Goal: Task Accomplishment & Management: Manage account settings

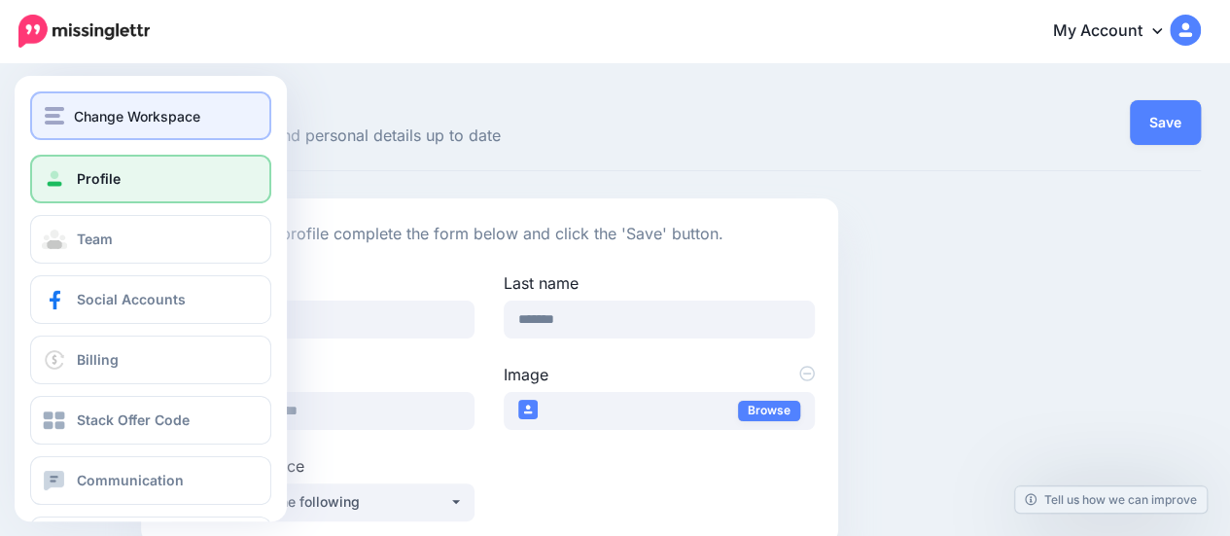
click at [72, 117] on div "Change Workspace" at bounding box center [151, 116] width 212 height 22
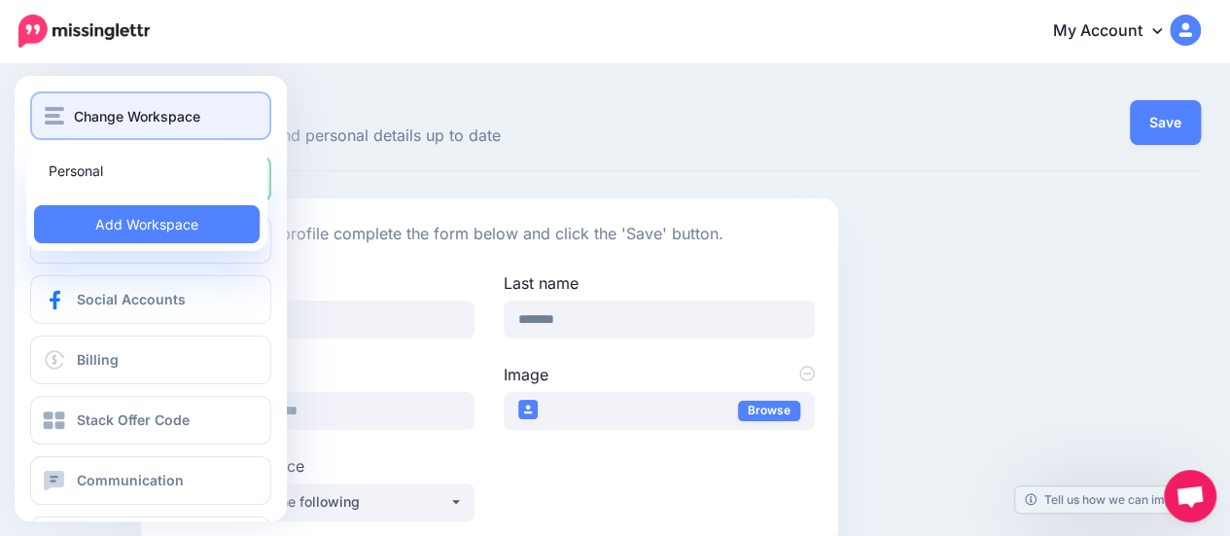
click at [72, 117] on div "Change Workspace" at bounding box center [151, 116] width 212 height 22
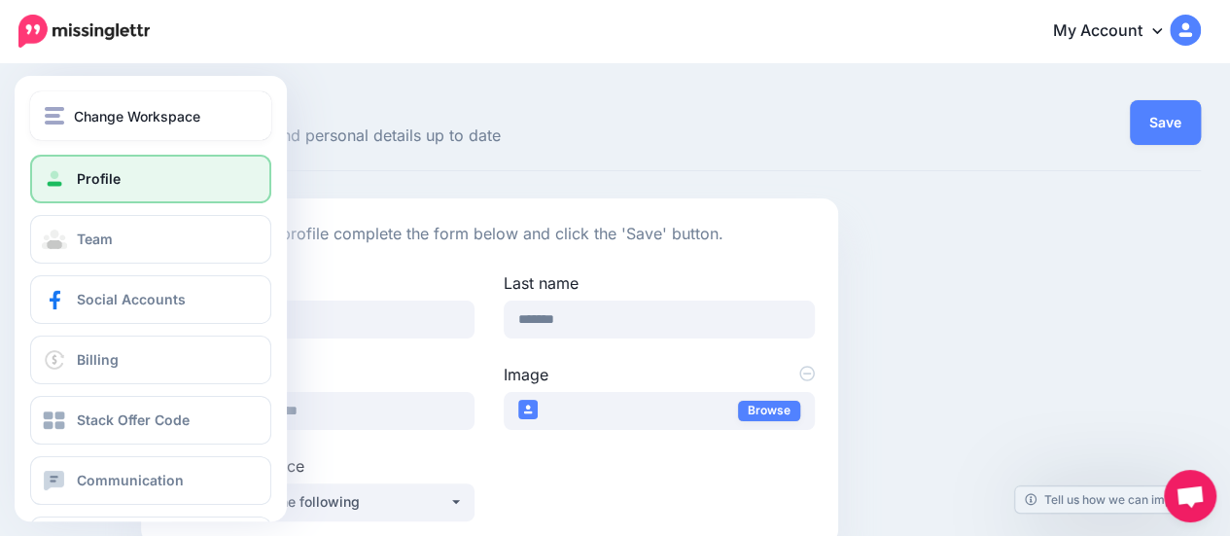
drag, startPoint x: 72, startPoint y: 117, endPoint x: 106, endPoint y: 145, distance: 44.2
click at [72, 117] on div "Change Workspace" at bounding box center [151, 116] width 212 height 22
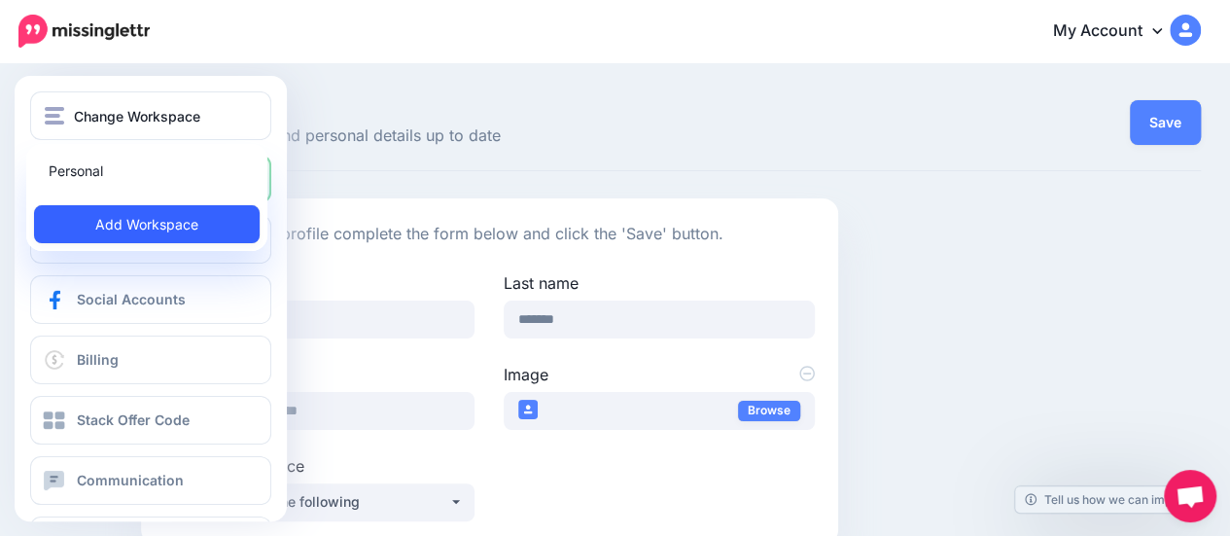
click at [121, 223] on link "Add Workspace" at bounding box center [147, 224] width 226 height 38
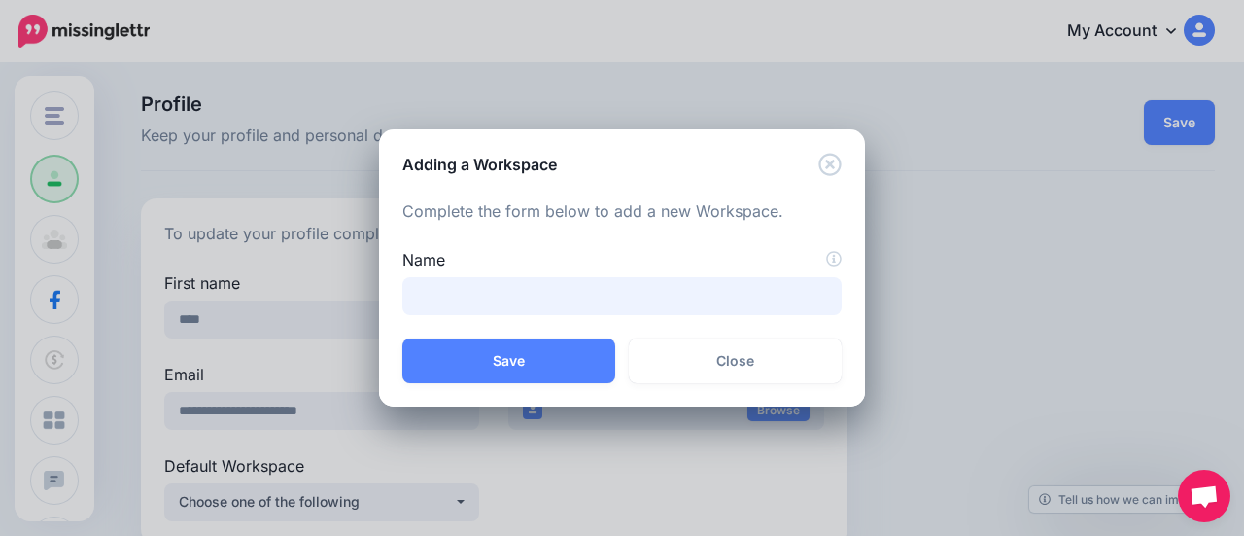
click at [626, 281] on input "Name" at bounding box center [621, 296] width 439 height 38
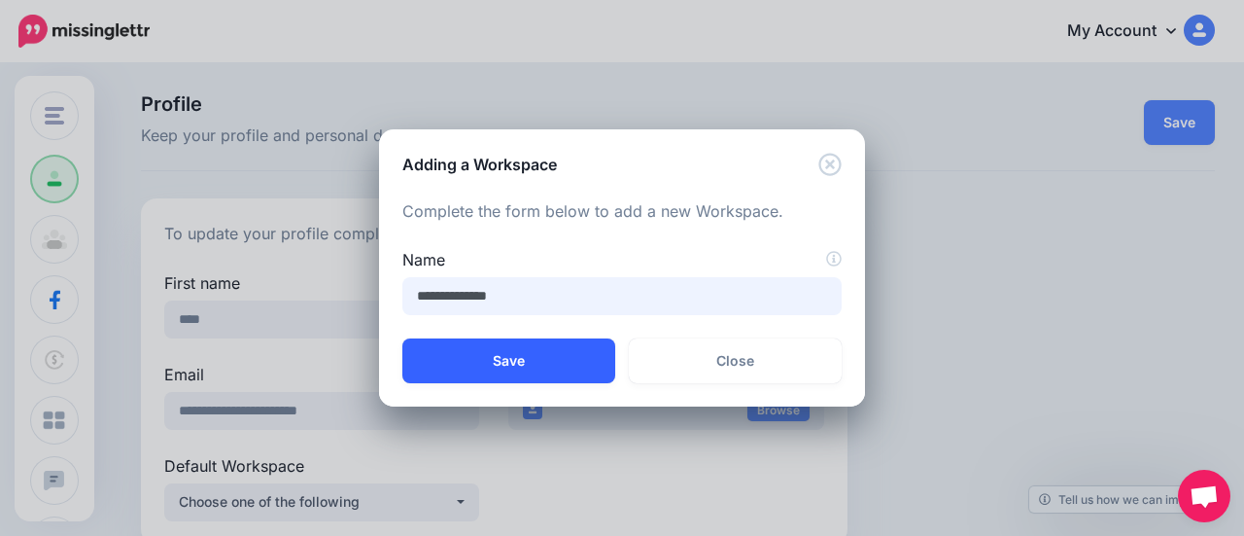
type input "**********"
click at [495, 353] on button "Save" at bounding box center [508, 360] width 213 height 45
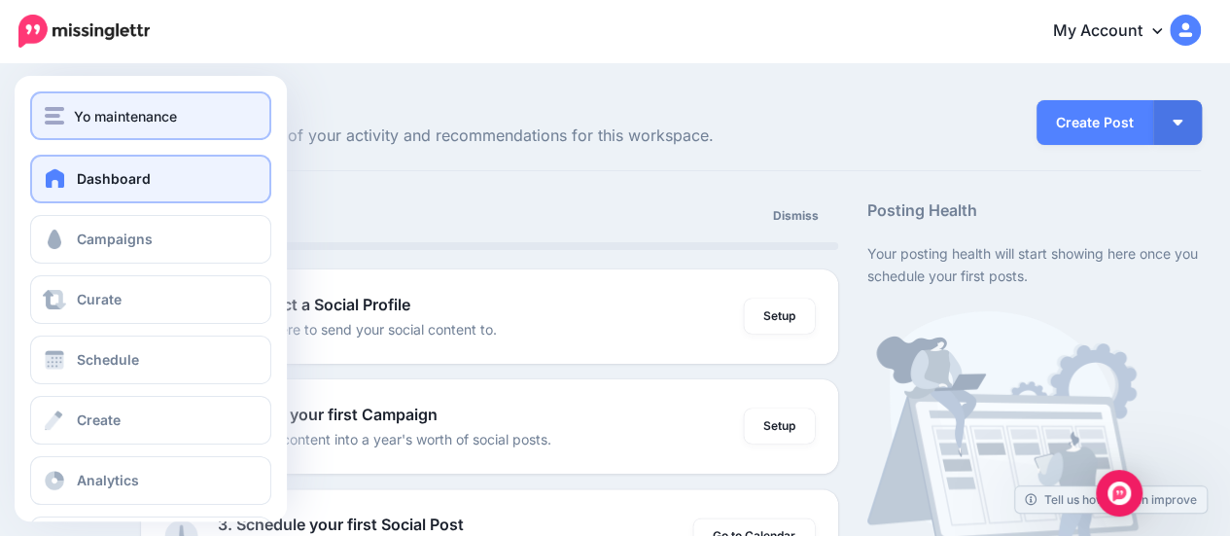
click at [35, 96] on button "Yo maintenance" at bounding box center [150, 115] width 241 height 49
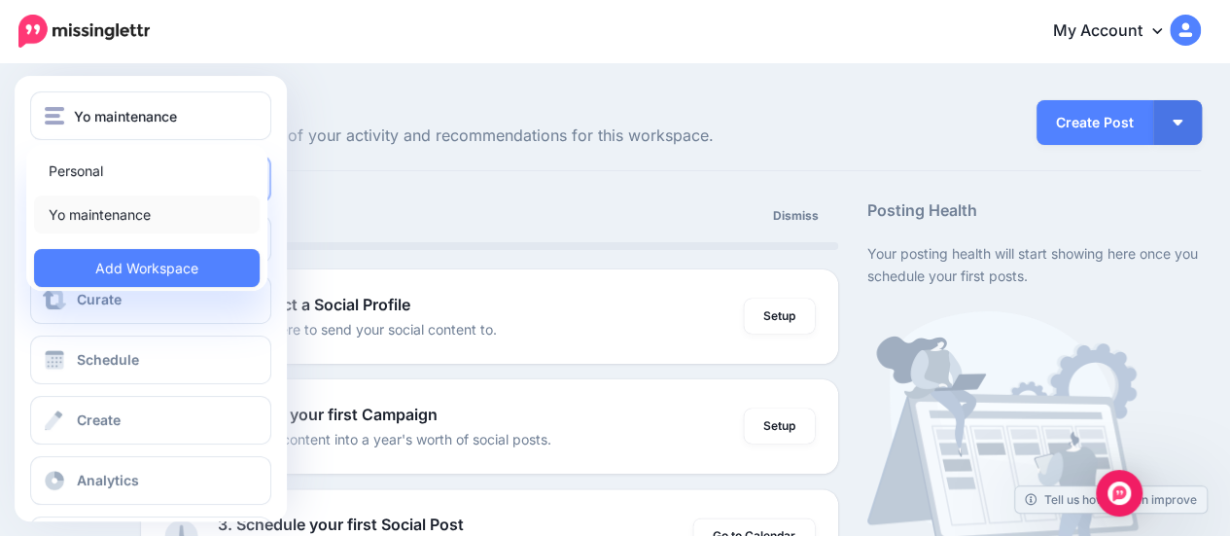
click at [60, 207] on link "Yo maintenance" at bounding box center [147, 214] width 226 height 38
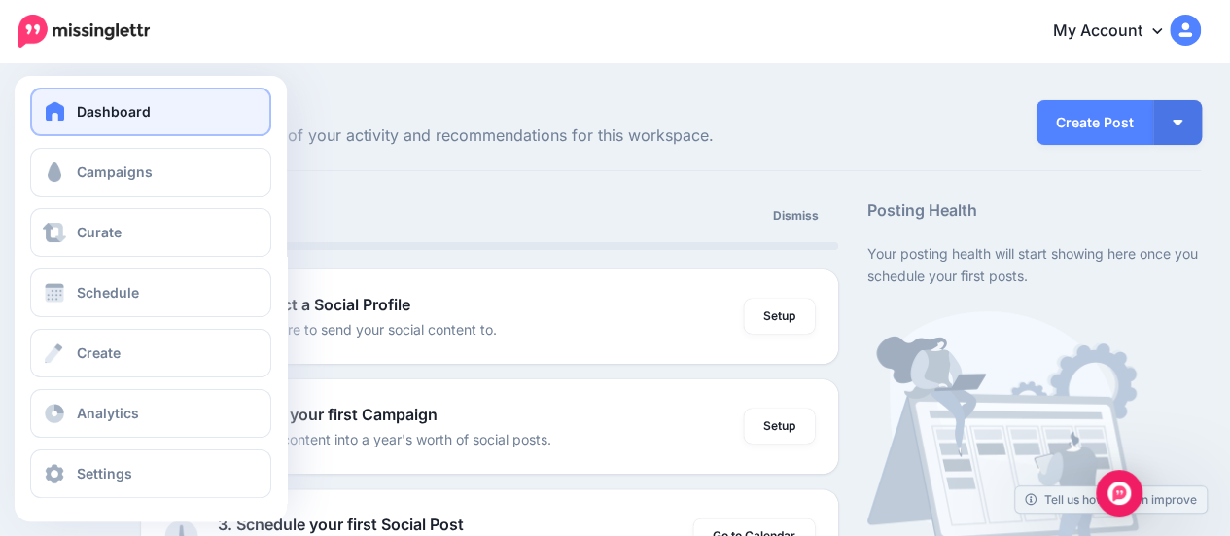
scroll to position [70, 0]
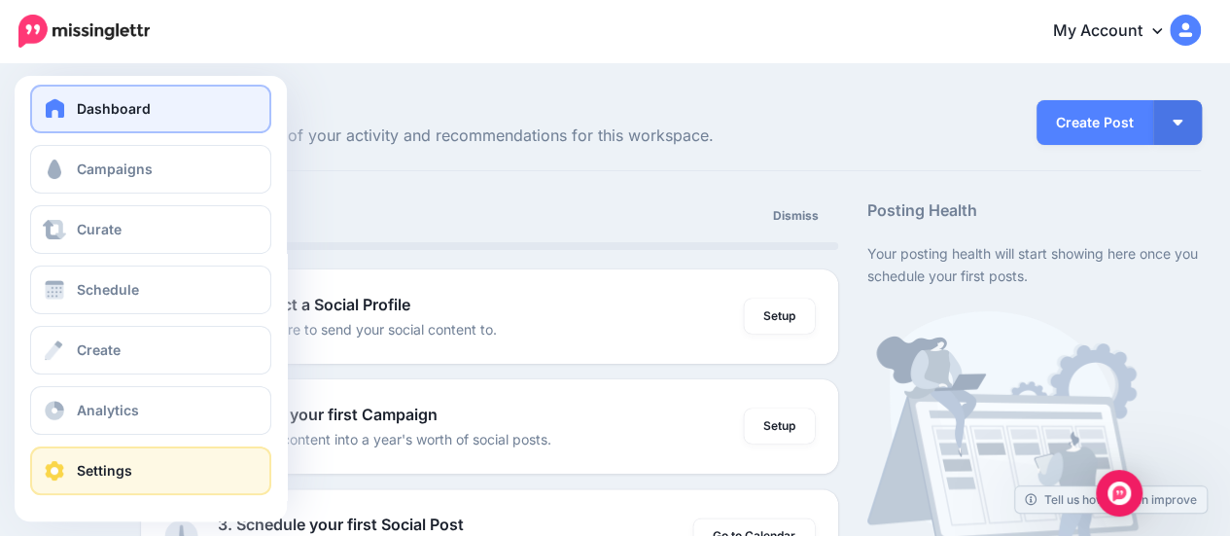
click at [118, 474] on span "Settings" at bounding box center [104, 470] width 55 height 17
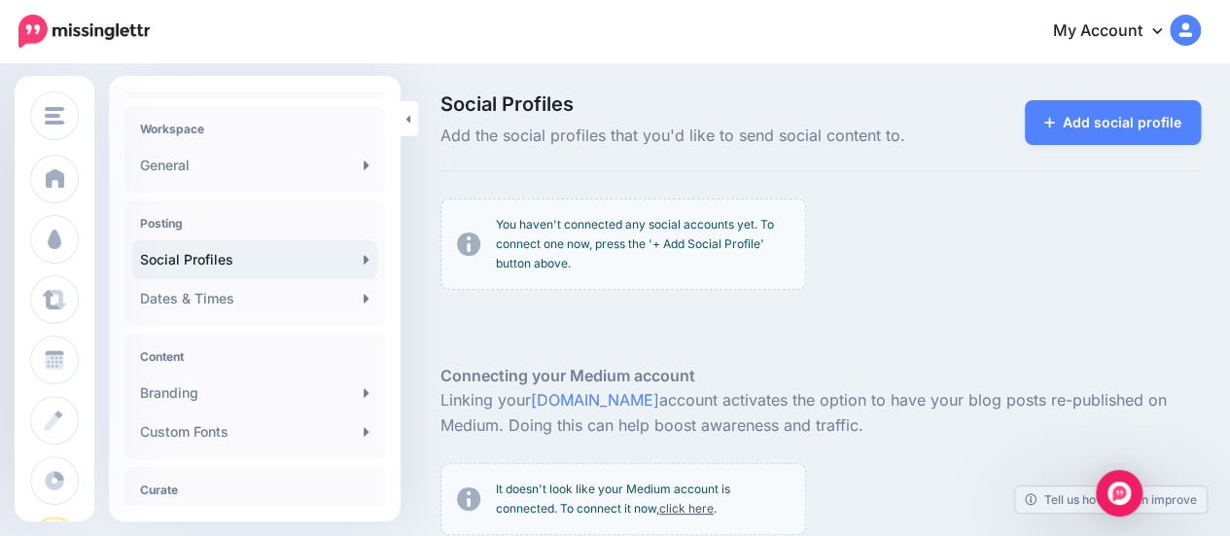
scroll to position [46, 0]
click at [1145, 17] on link "My Account" at bounding box center [1116, 32] width 167 height 48
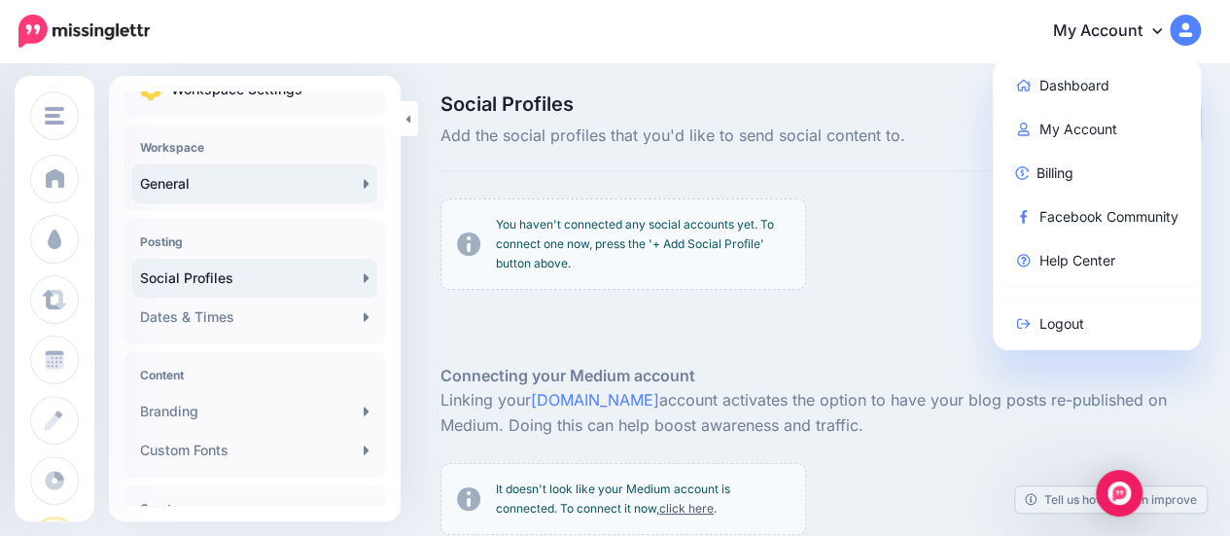
scroll to position [0, 0]
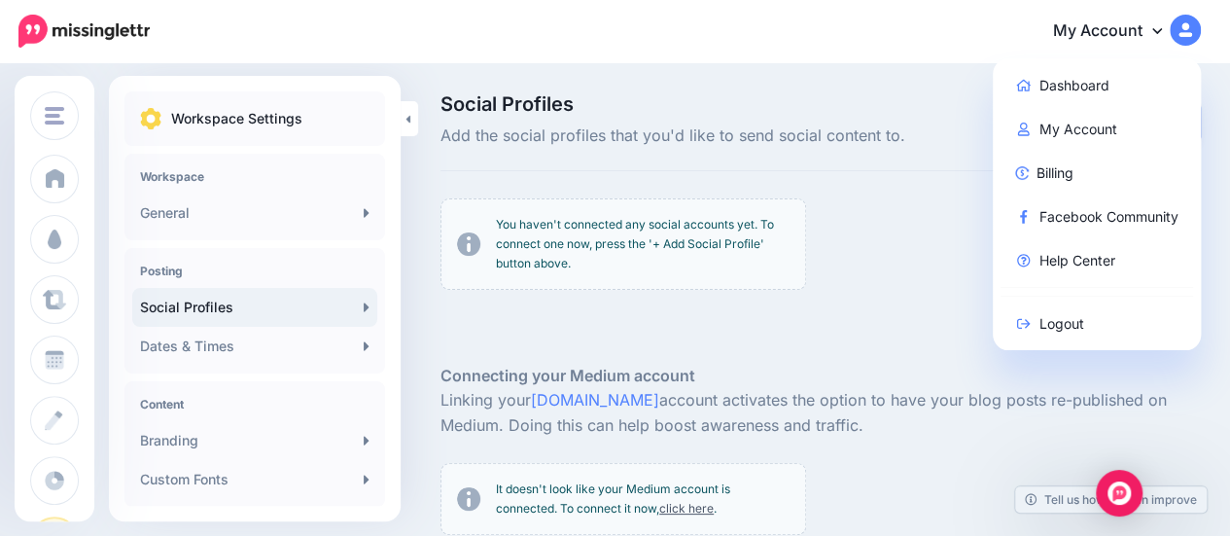
click at [201, 190] on div "Workspace General" at bounding box center [254, 197] width 261 height 87
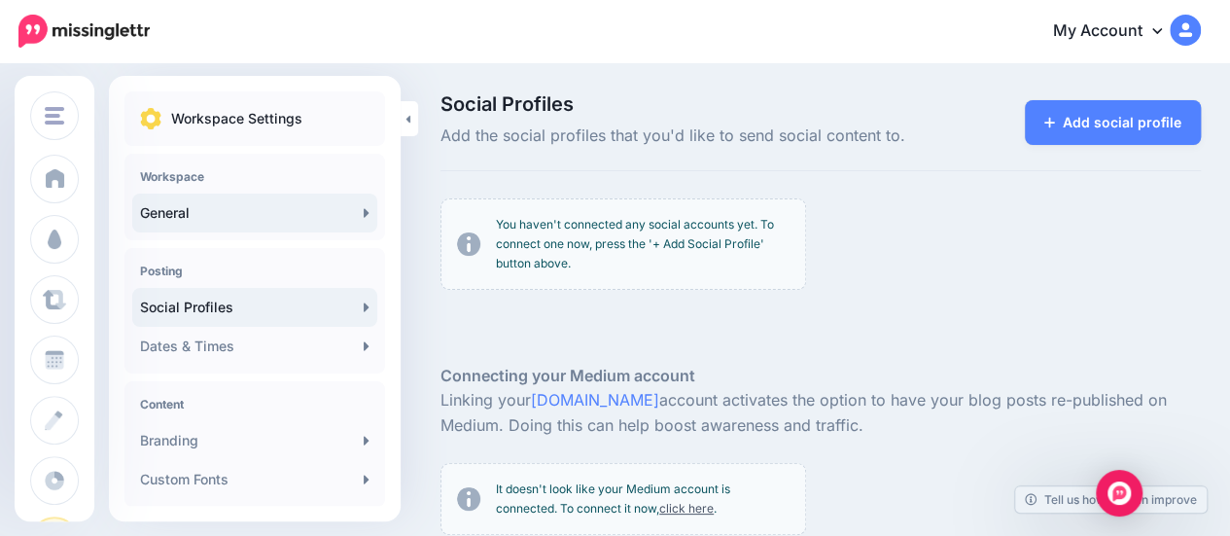
click at [189, 205] on link "General" at bounding box center [254, 212] width 245 height 39
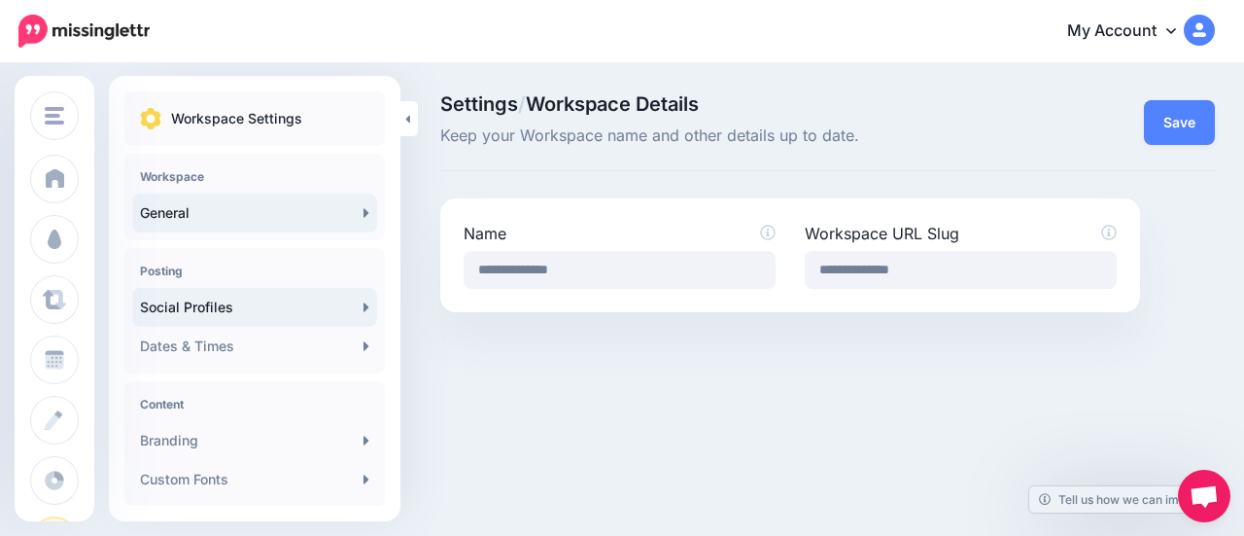
click at [179, 303] on link "Social Profiles" at bounding box center [254, 307] width 245 height 39
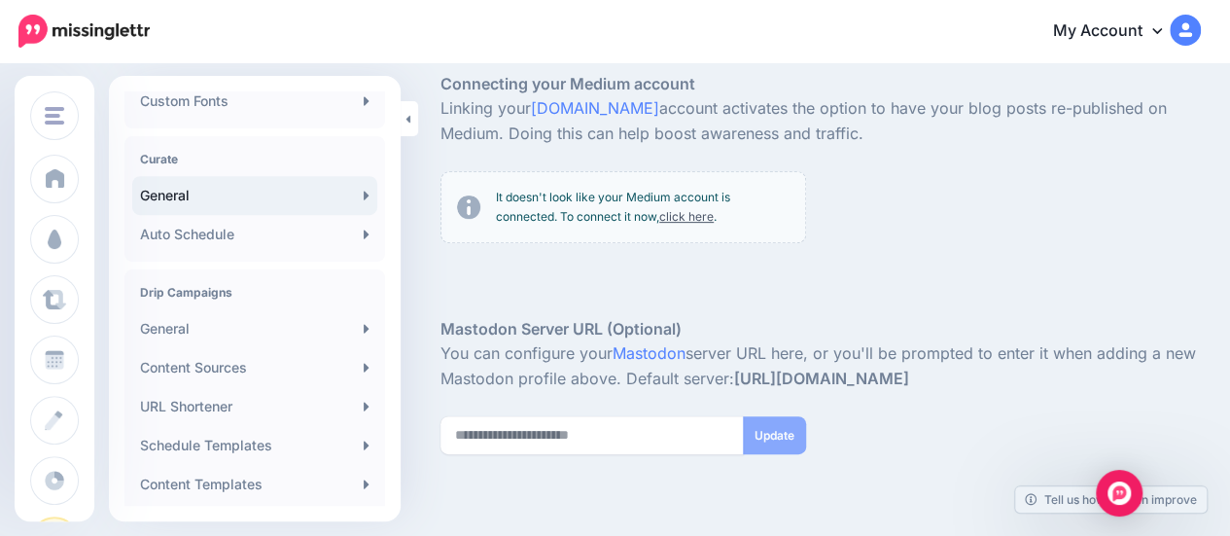
scroll to position [143, 0]
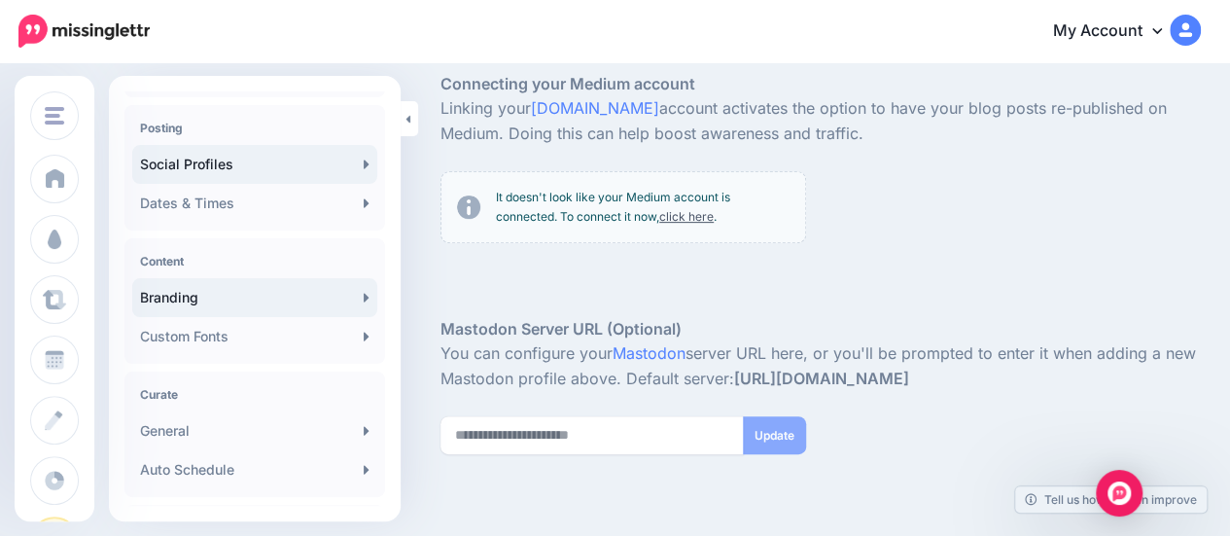
click at [157, 312] on link "Branding" at bounding box center [254, 297] width 245 height 39
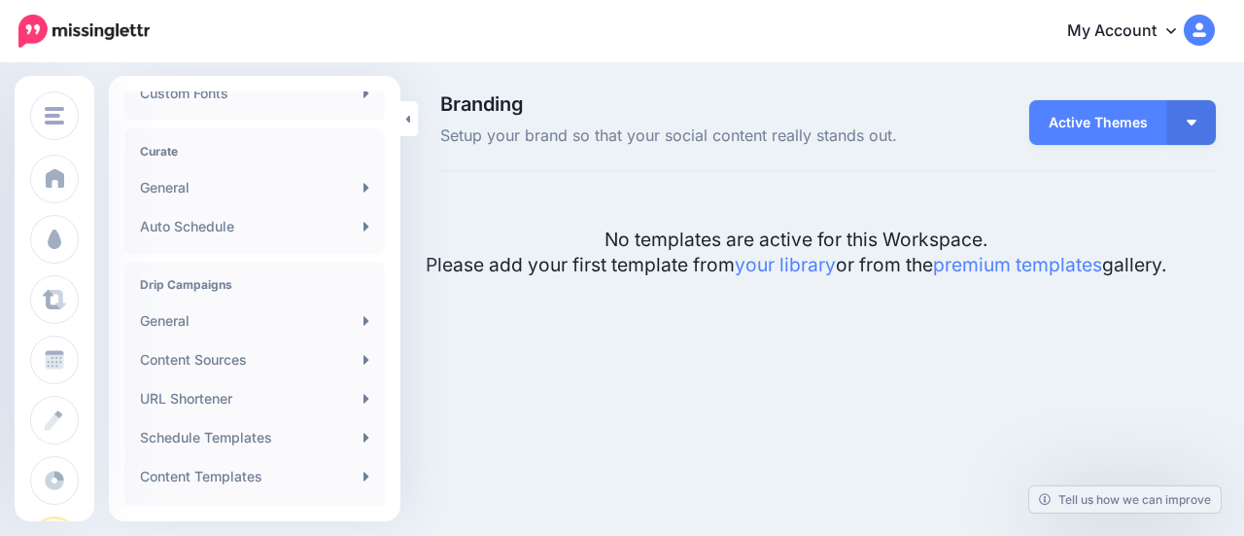
scroll to position [389, 0]
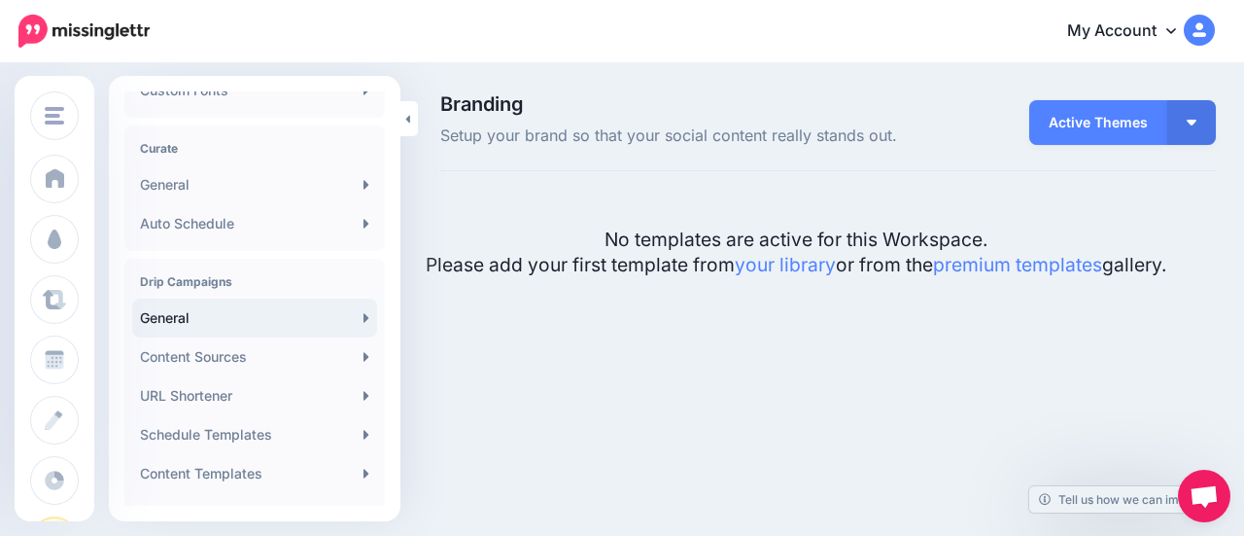
click at [235, 318] on link "General" at bounding box center [254, 317] width 245 height 39
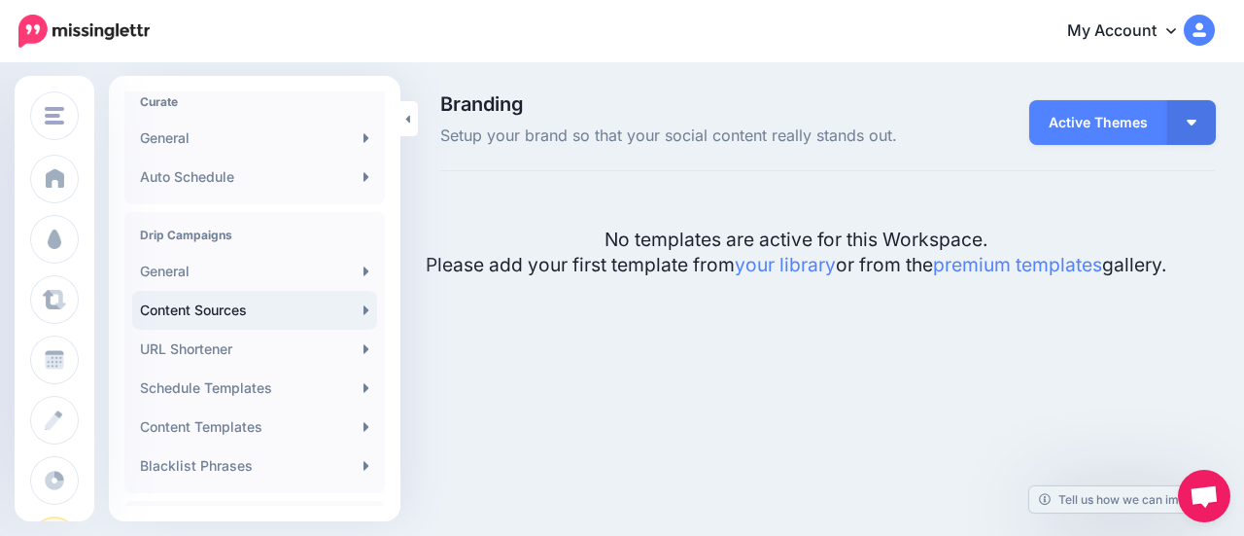
scroll to position [532, 0]
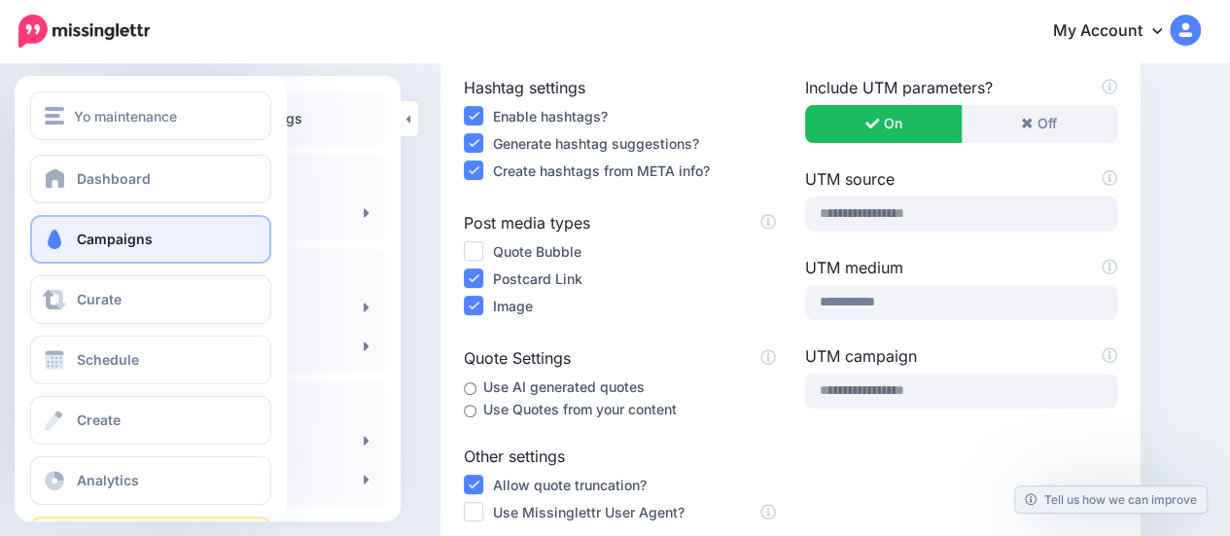
scroll to position [194, 0]
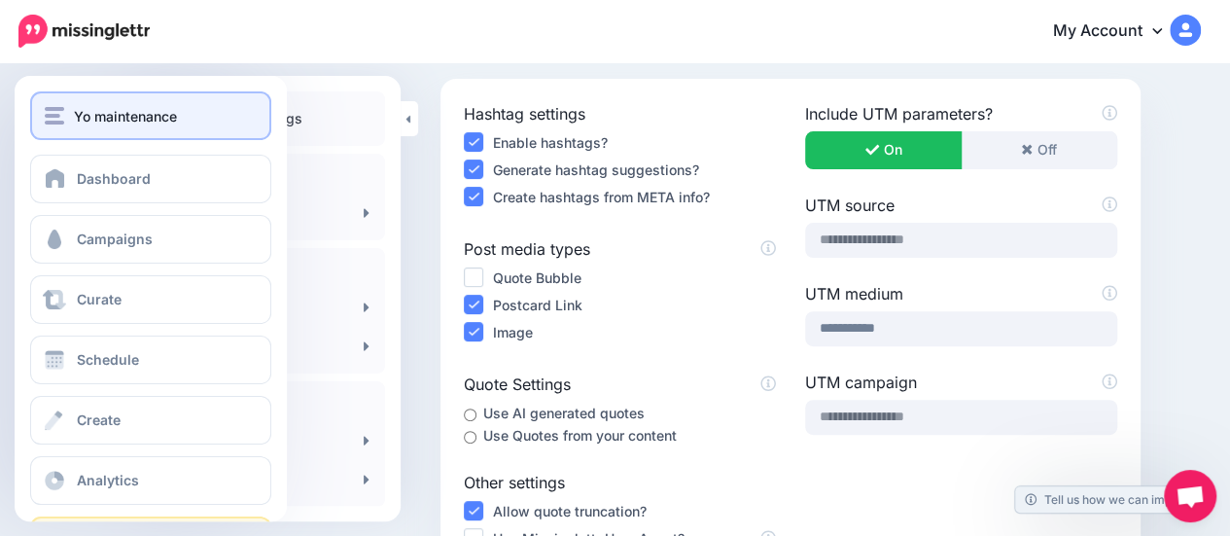
click at [146, 127] on button "Yo maintenance" at bounding box center [150, 115] width 241 height 49
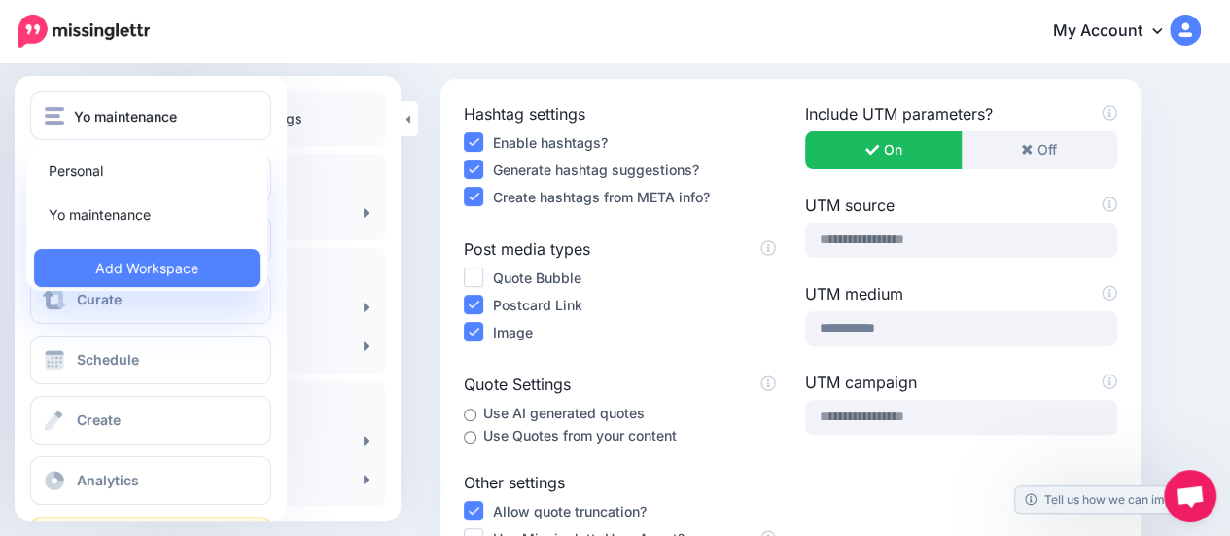
click at [92, 143] on div at bounding box center [151, 122] width 272 height 63
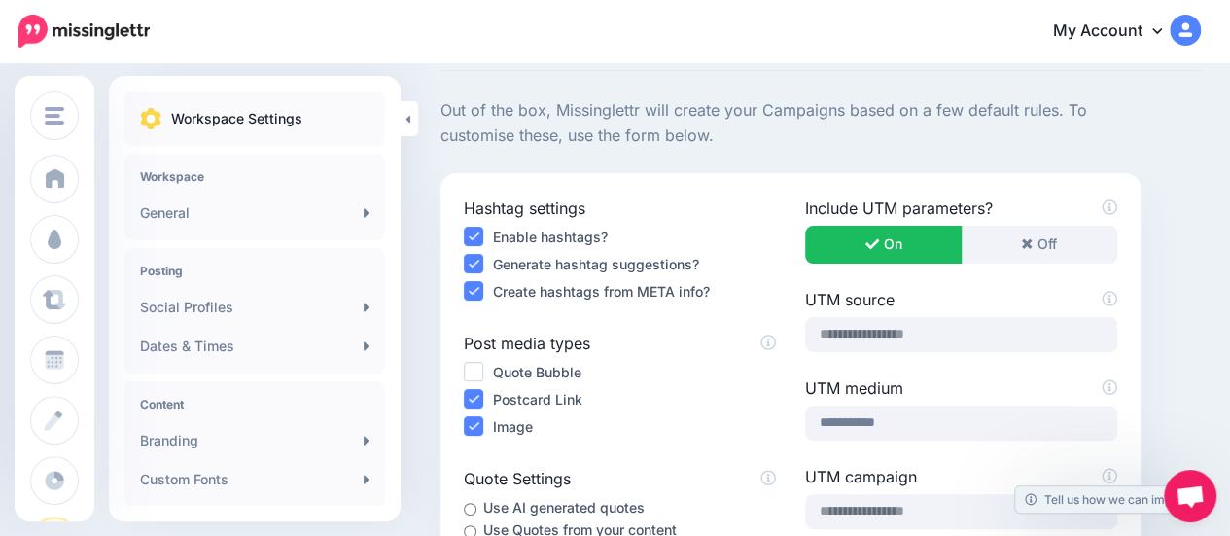
scroll to position [0, 0]
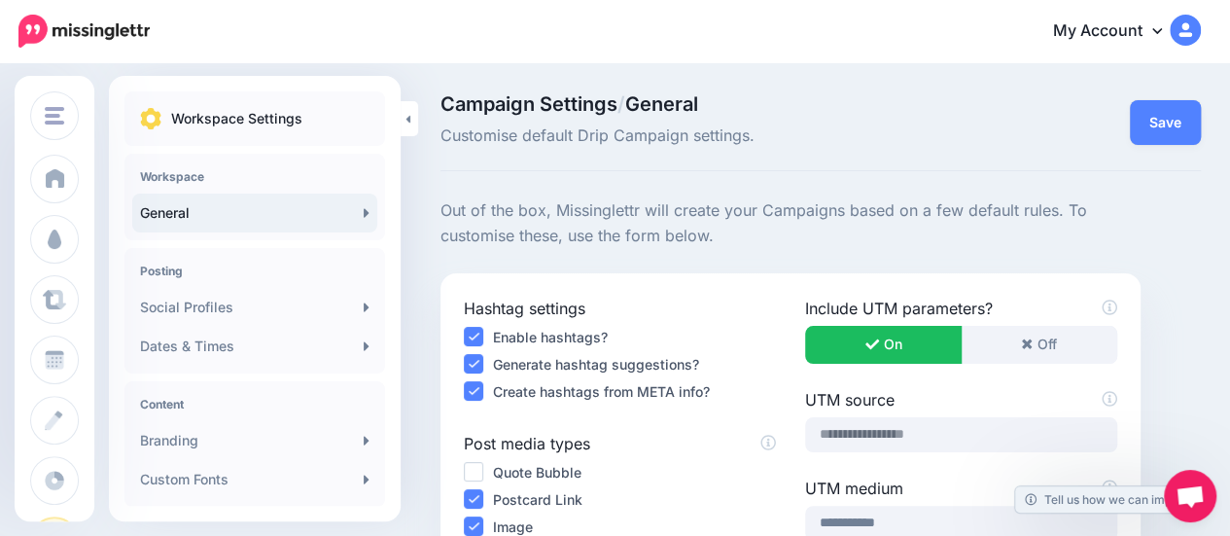
click at [213, 210] on link "General" at bounding box center [254, 212] width 245 height 39
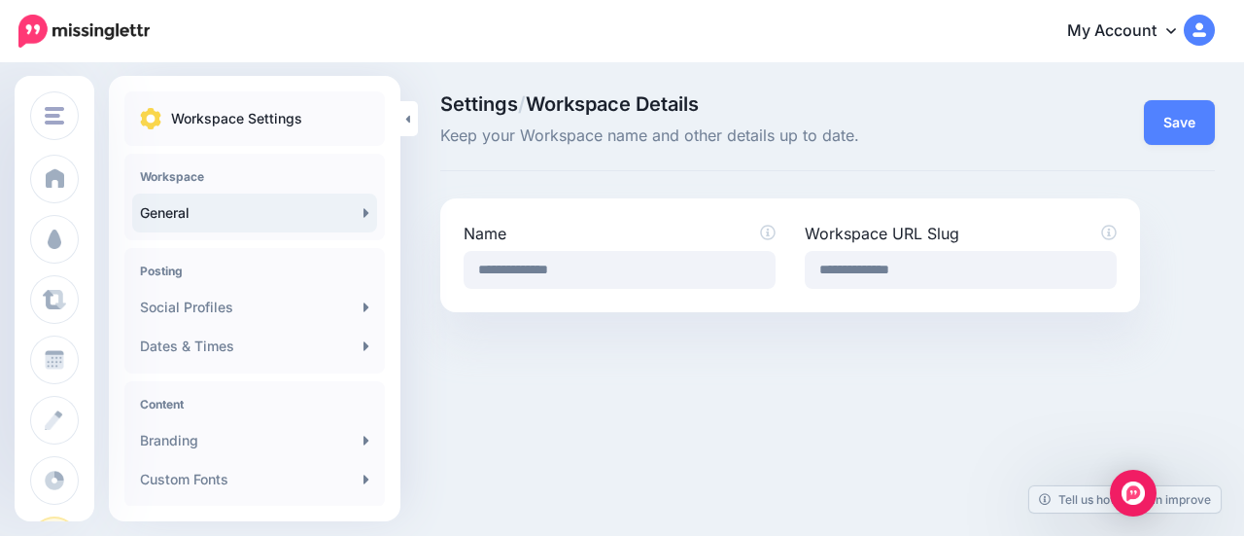
click at [1139, 42] on link "My Account" at bounding box center [1131, 32] width 167 height 48
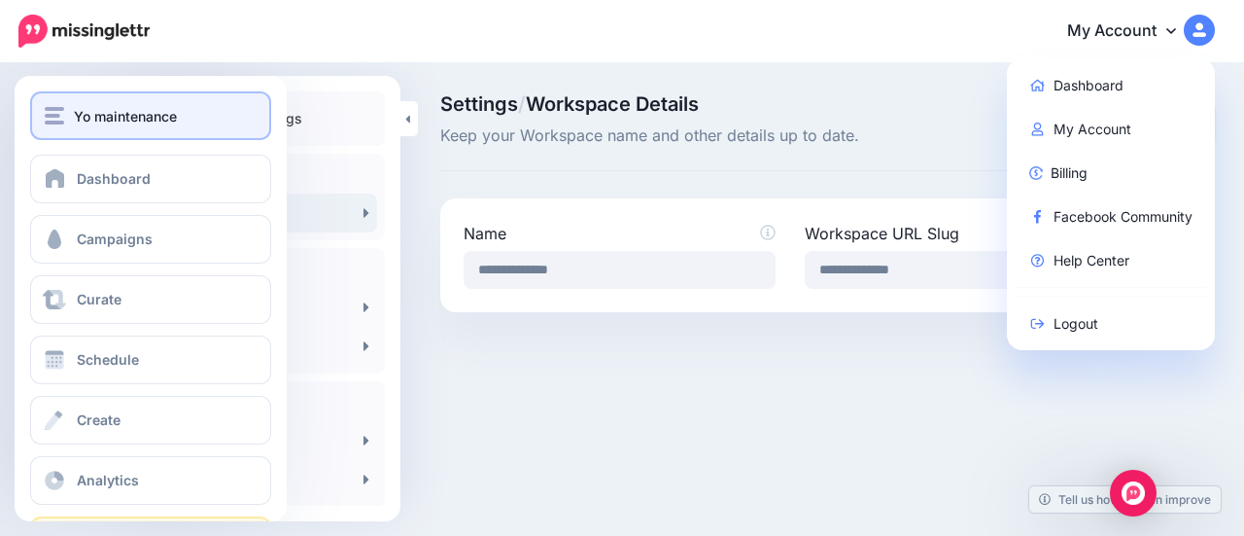
click at [41, 109] on button "Yo maintenance" at bounding box center [150, 115] width 241 height 49
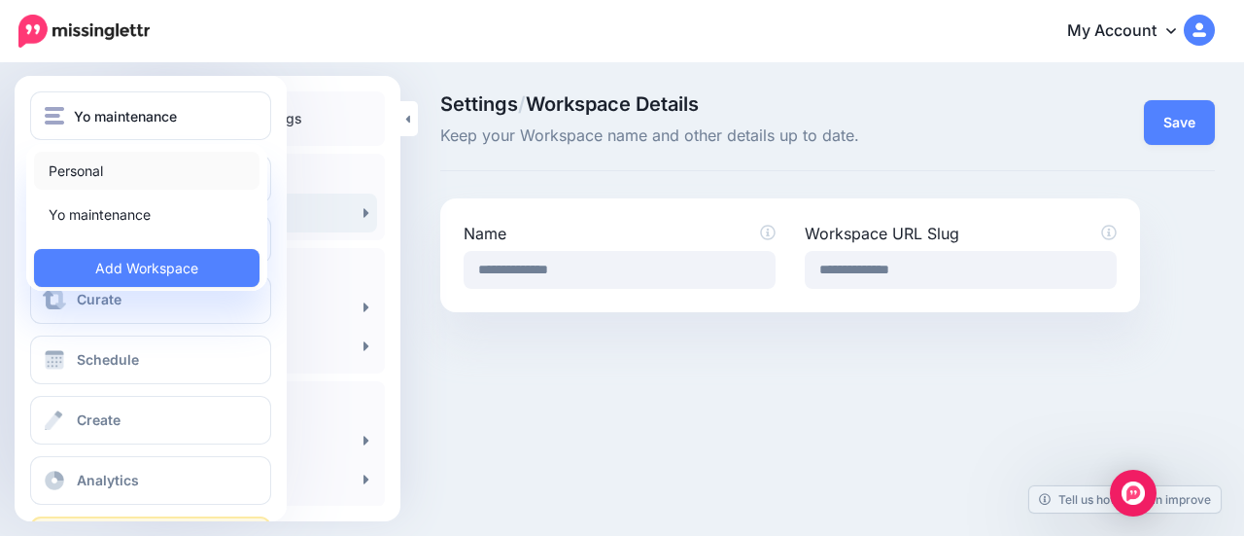
click at [113, 178] on link "Personal" at bounding box center [147, 171] width 226 height 38
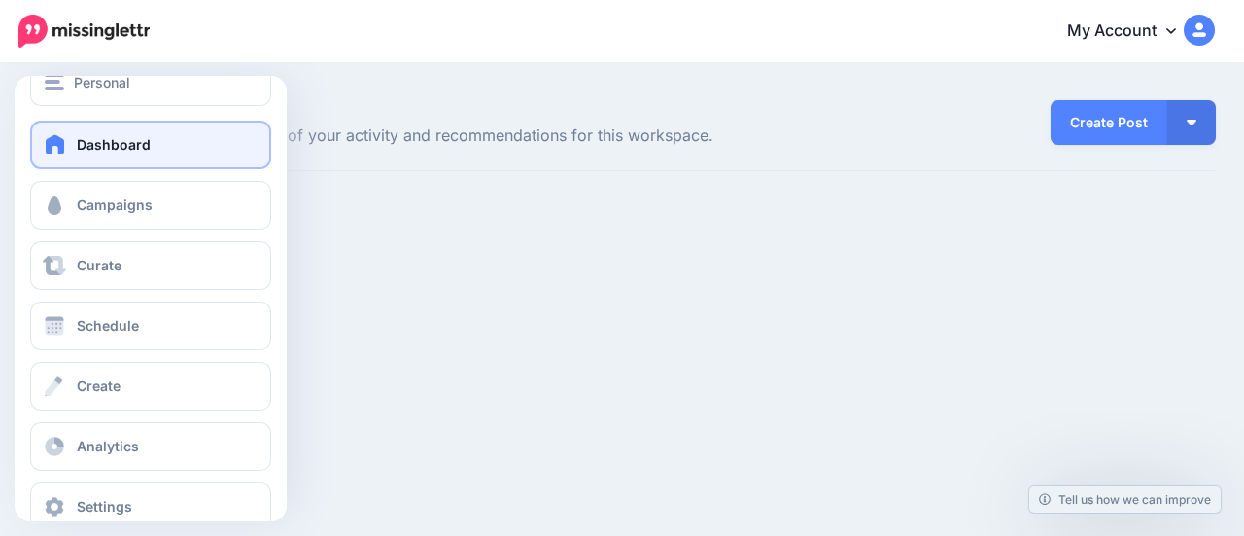
scroll to position [70, 0]
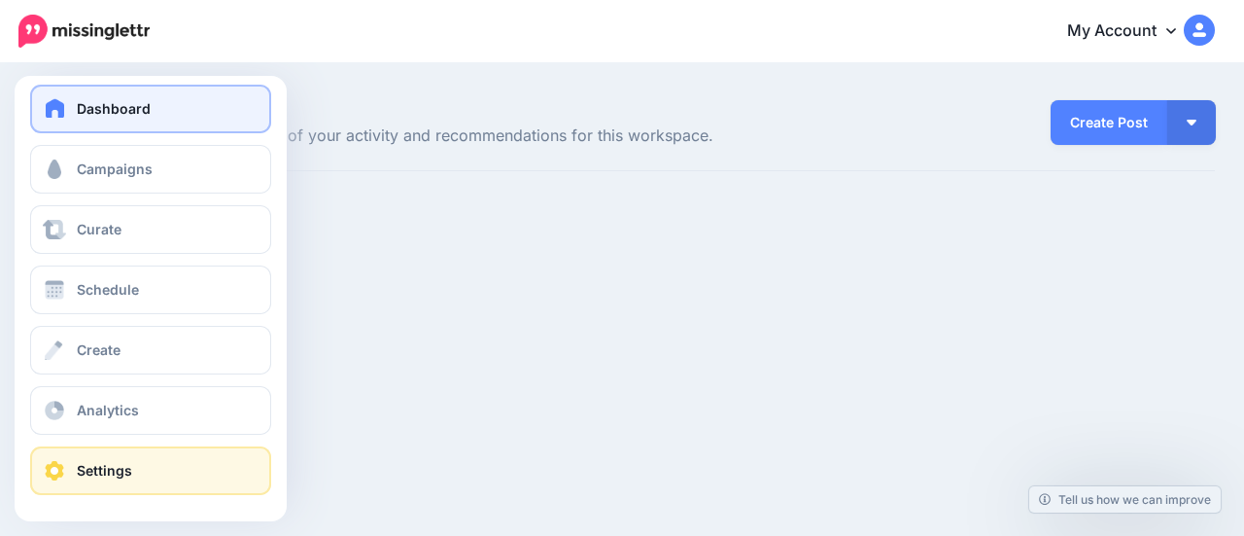
click at [80, 468] on span "Settings" at bounding box center [104, 470] width 55 height 17
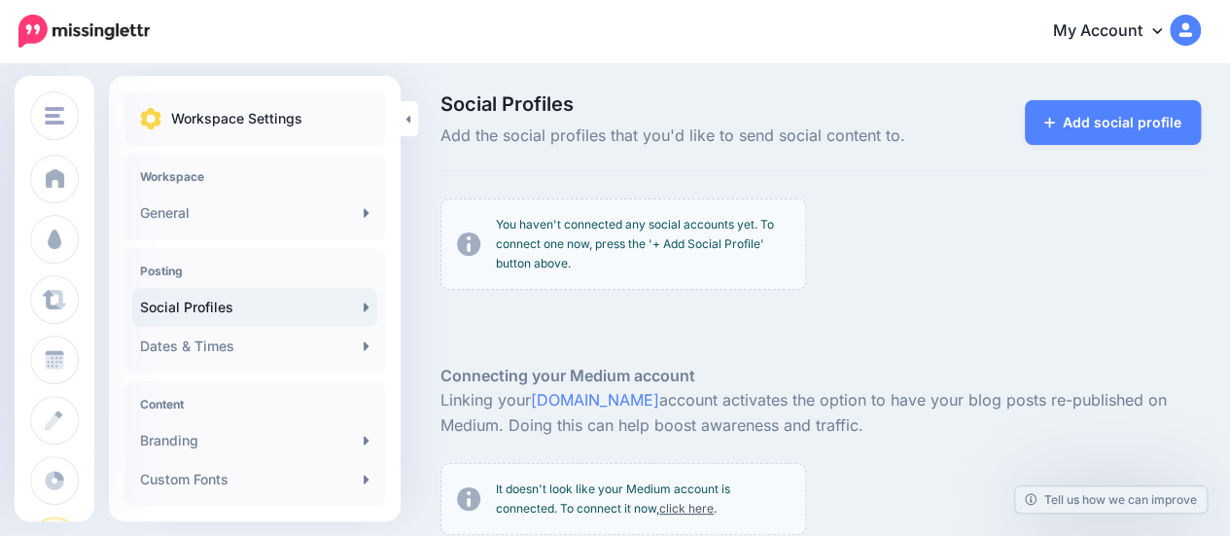
click at [1200, 47] on link "My Account" at bounding box center [1116, 32] width 167 height 48
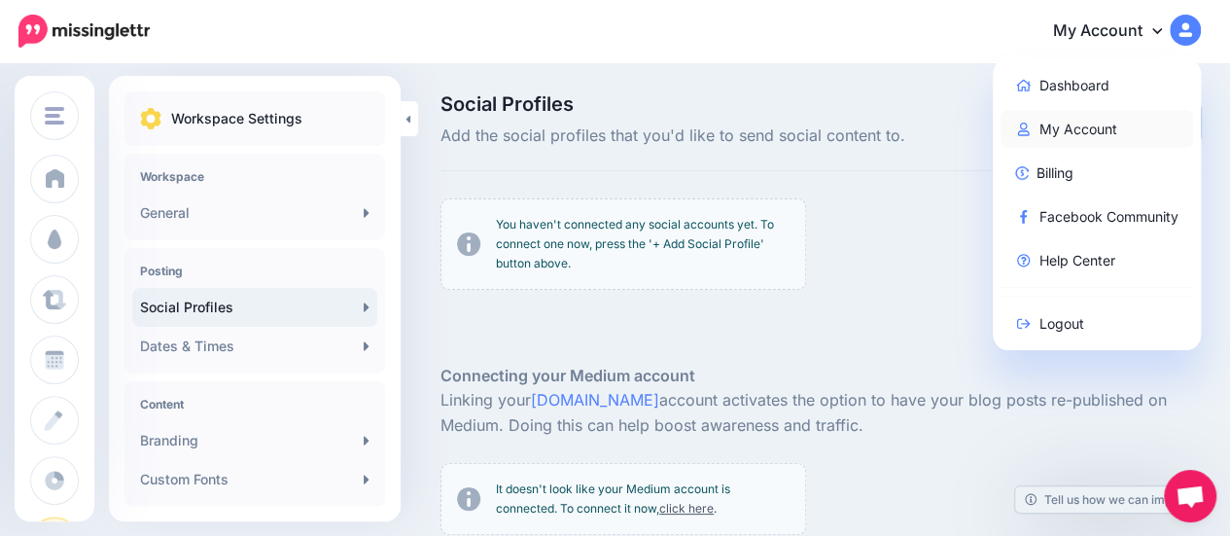
click at [1088, 129] on link "My Account" at bounding box center [1096, 129] width 193 height 38
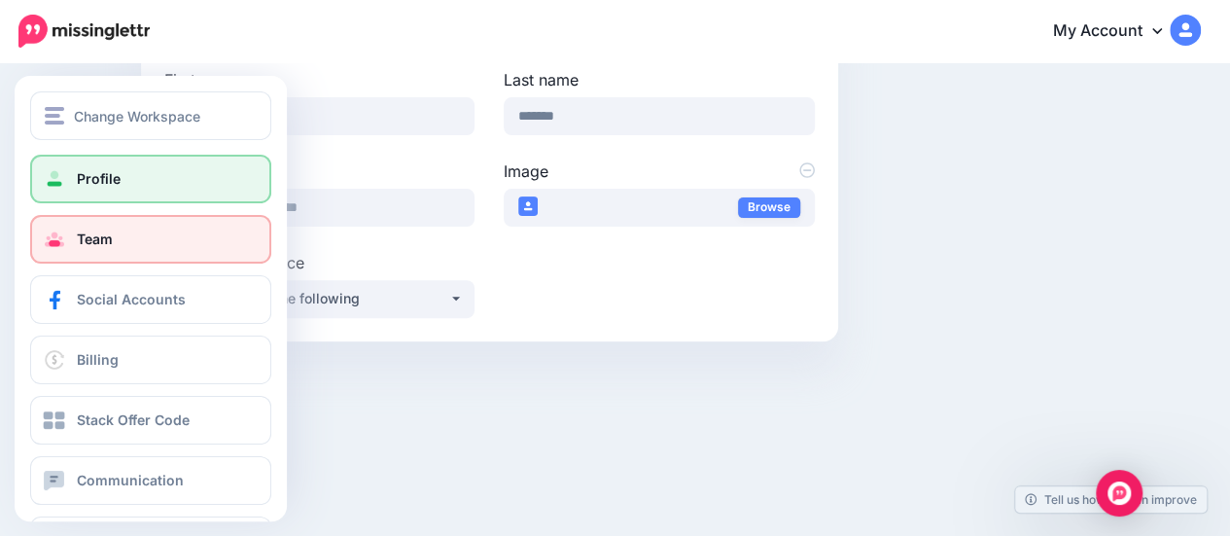
click at [54, 239] on span at bounding box center [54, 238] width 25 height 19
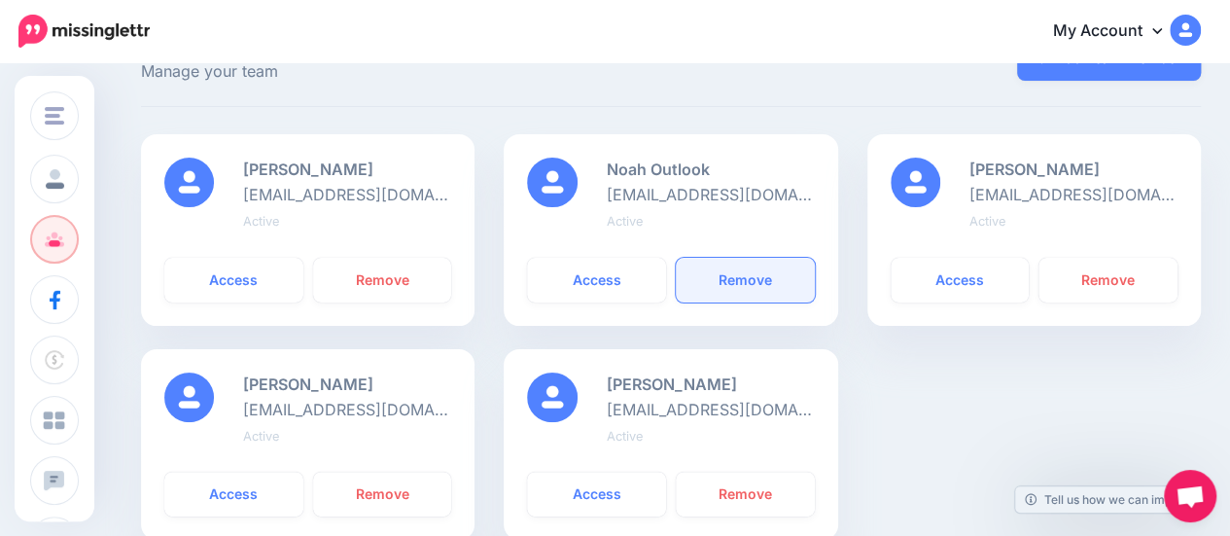
scroll to position [194, 0]
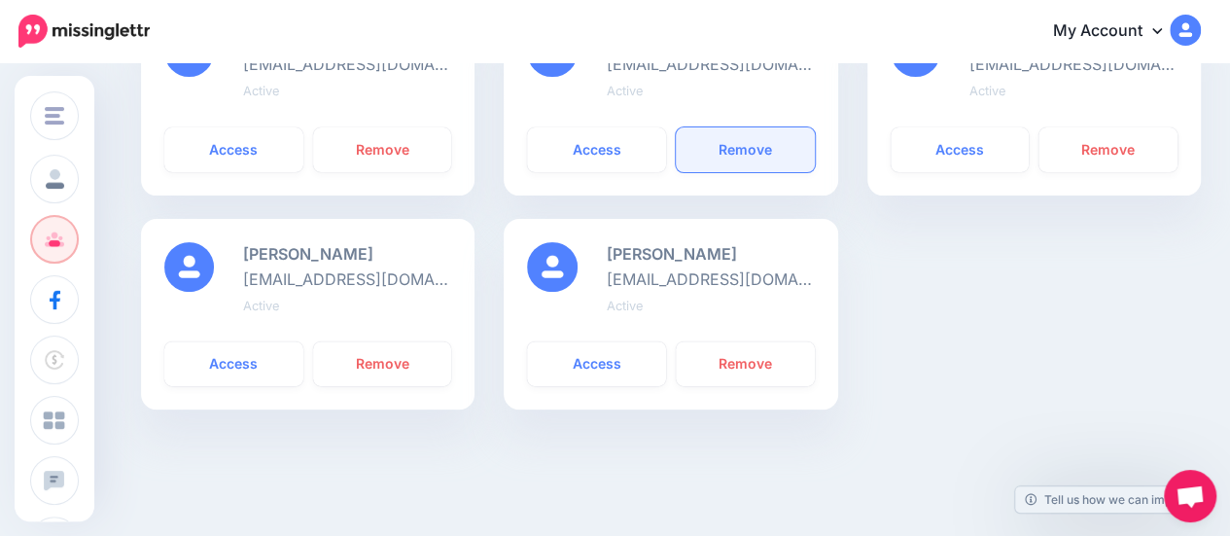
click at [790, 356] on link "Remove" at bounding box center [745, 363] width 139 height 45
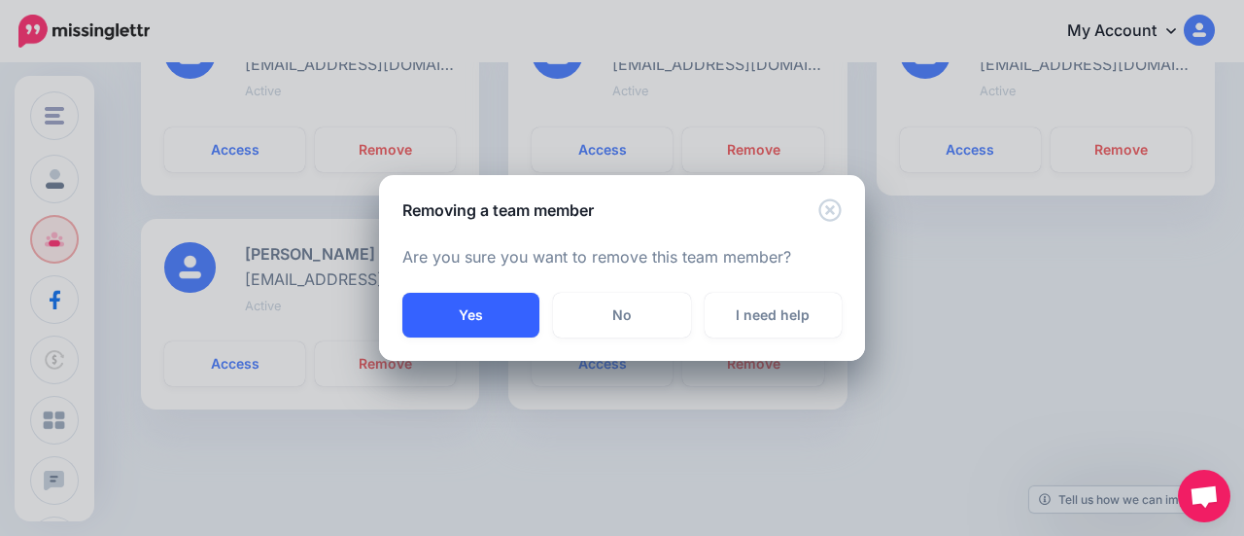
click at [525, 303] on button "Yes" at bounding box center [470, 315] width 137 height 45
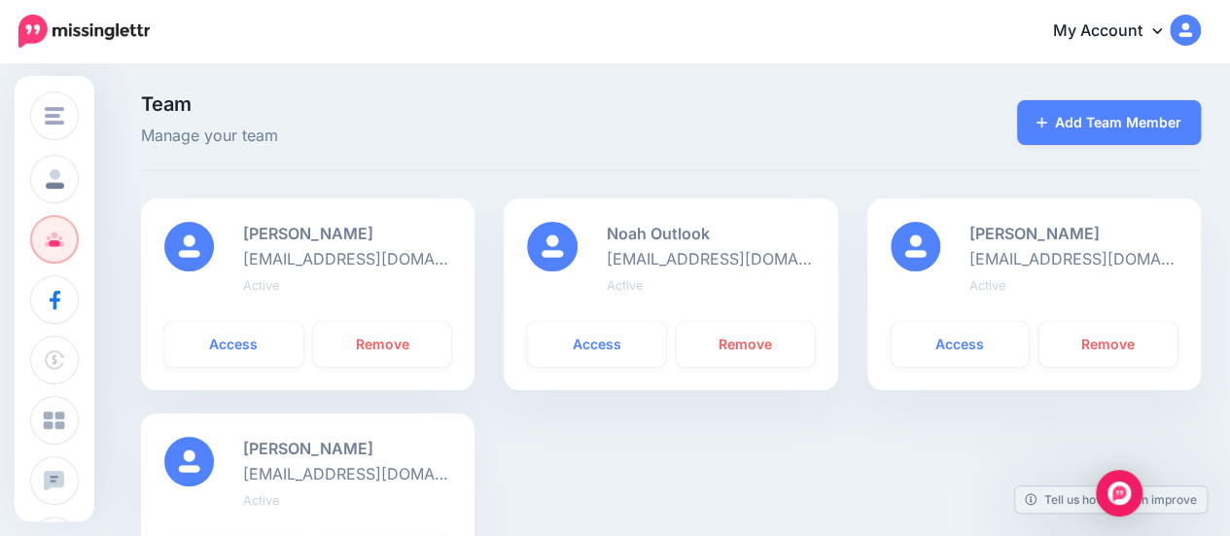
click at [1112, 147] on div "Add Team Member" at bounding box center [1103, 122] width 193 height 54
click at [1088, 125] on link "Add Team Member" at bounding box center [1109, 122] width 184 height 45
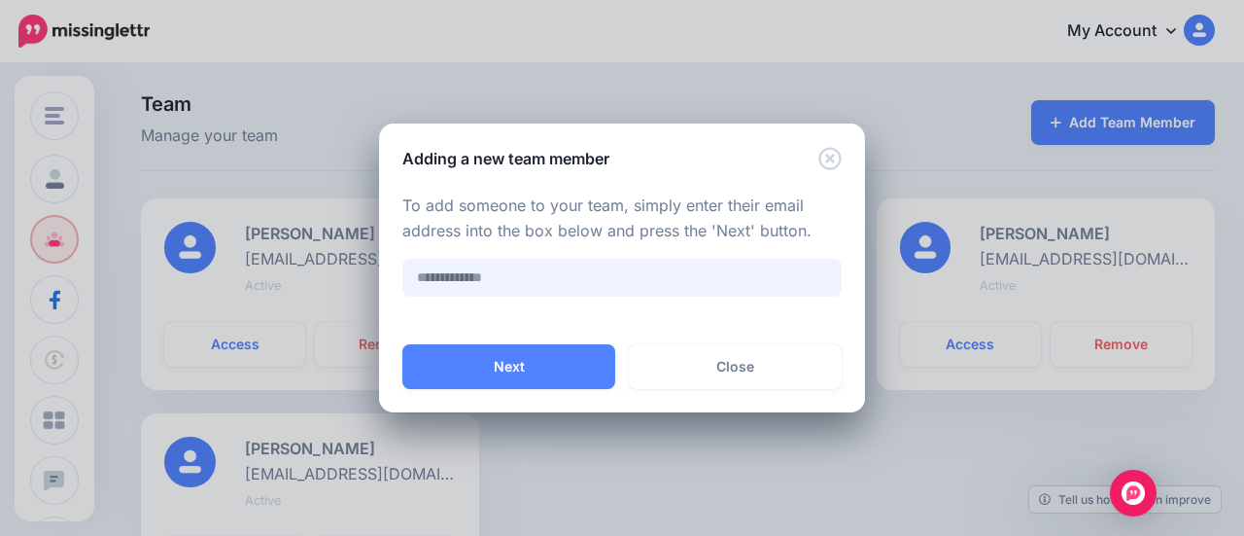
click at [584, 290] on input "text" at bounding box center [621, 278] width 439 height 38
type input "**********"
click at [433, 390] on div "Next Close" at bounding box center [622, 378] width 486 height 68
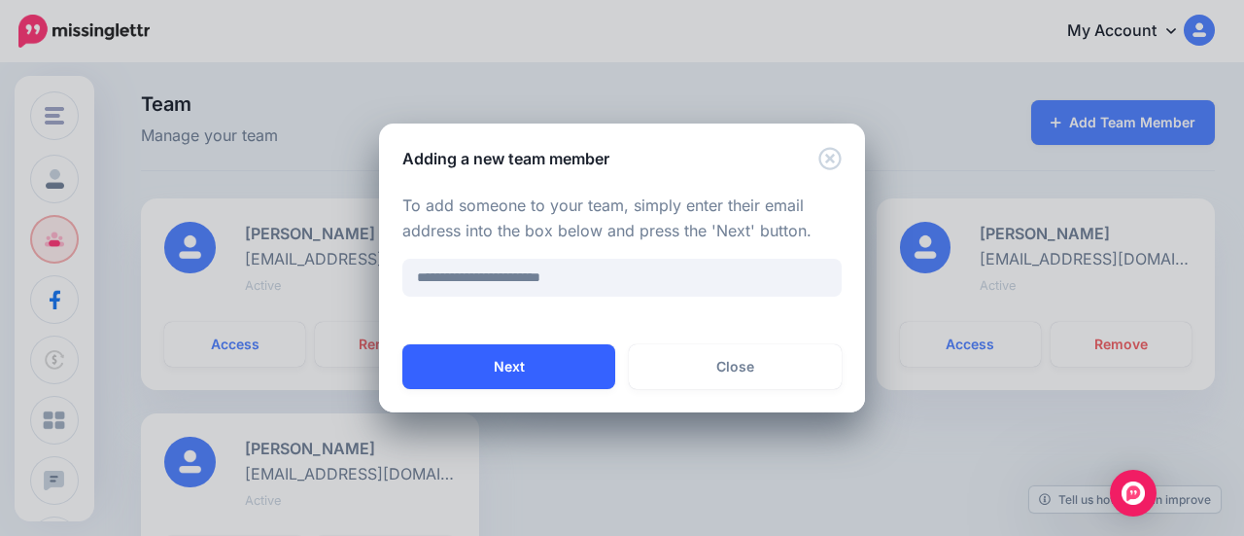
click at [447, 376] on button "Next" at bounding box center [508, 366] width 213 height 45
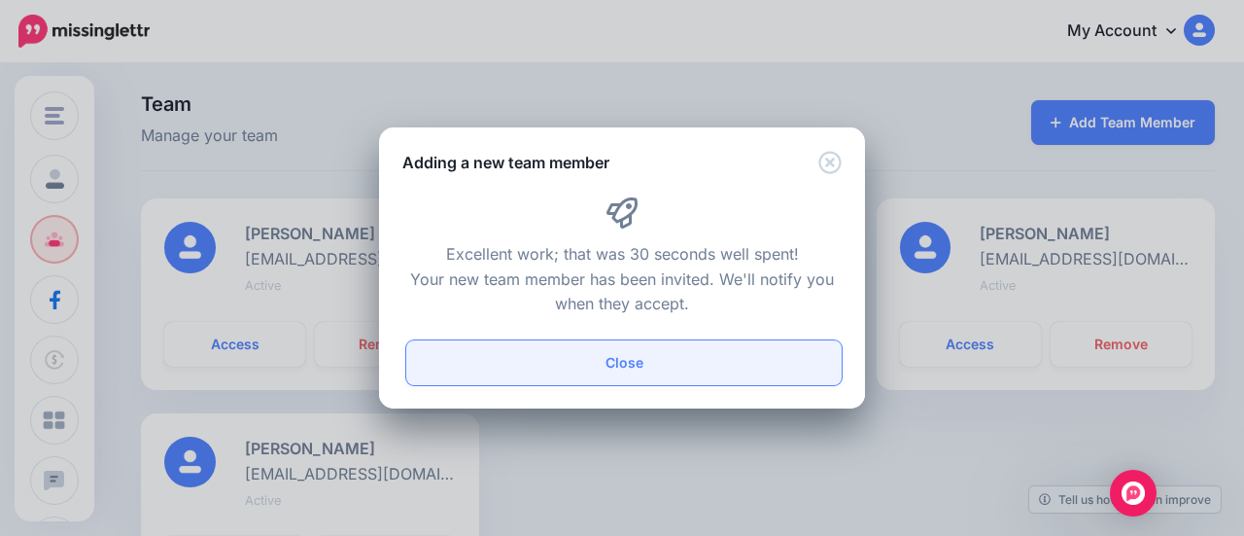
click at [533, 364] on button "Close" at bounding box center [623, 362] width 435 height 45
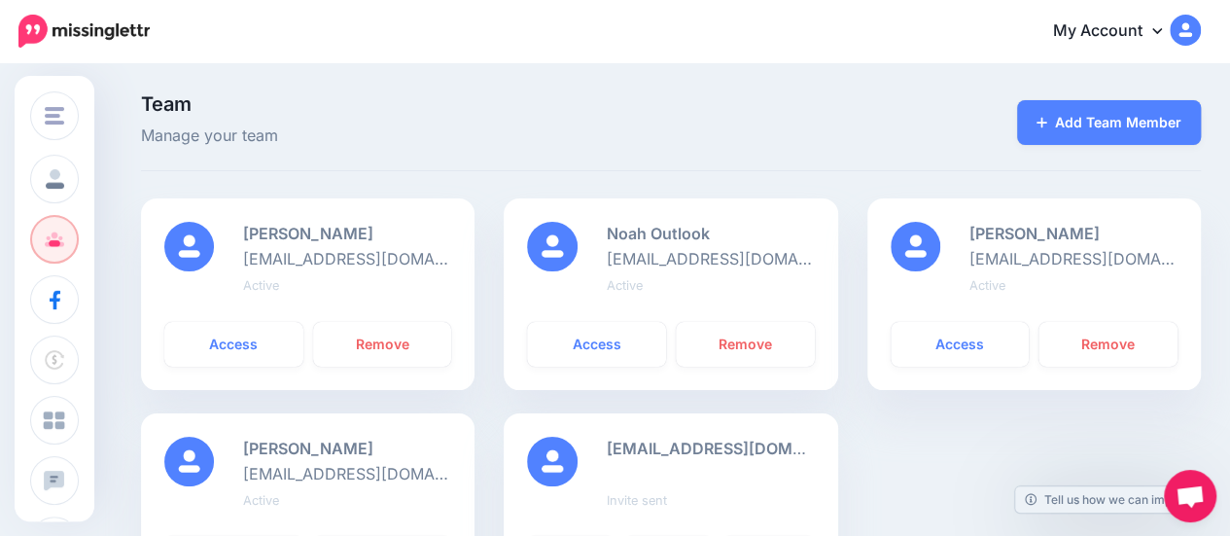
click at [1096, 424] on div "[PERSON_NAME] [EMAIL_ADDRESS][DOMAIN_NAME] Active Access Remove Noah Outlook [E…" at bounding box center [670, 413] width 1089 height 430
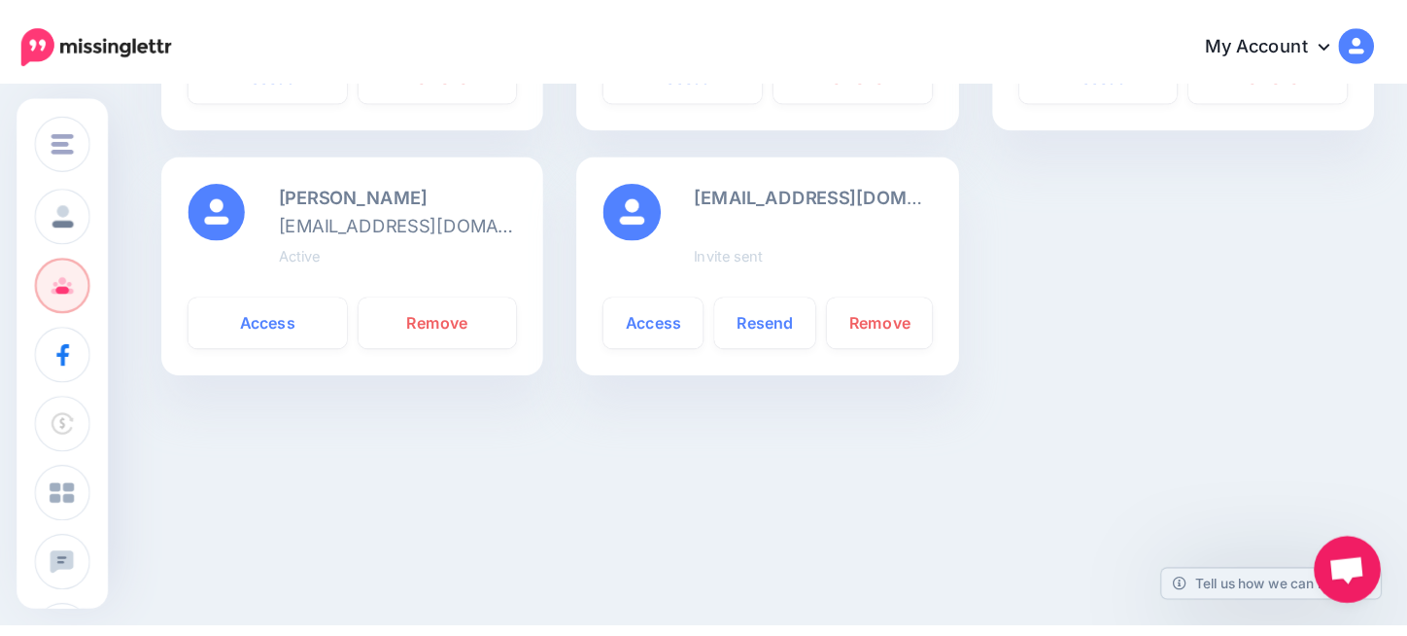
scroll to position [185, 0]
